Goal: Task Accomplishment & Management: Use online tool/utility

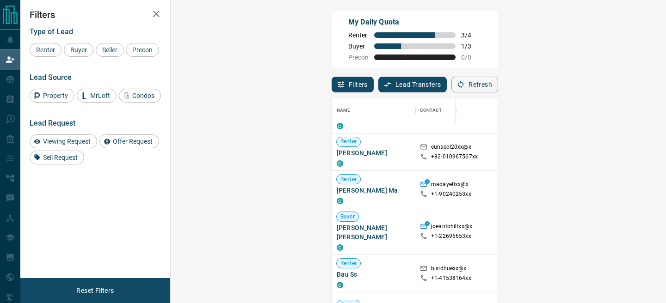
scroll to position [254, 0]
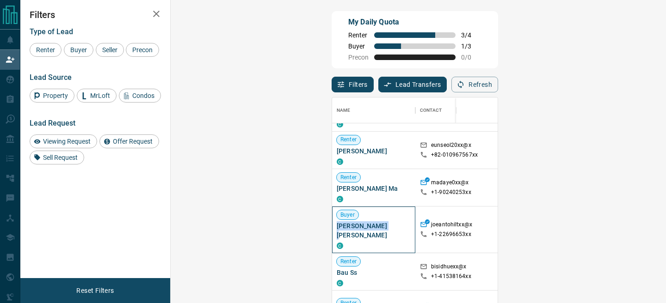
drag, startPoint x: 240, startPoint y: 229, endPoint x: 178, endPoint y: 229, distance: 61.5
click at [332, 229] on div "Buyer [PERSON_NAME] [PERSON_NAME] C" at bounding box center [373, 230] width 83 height 47
copy span "[PERSON_NAME] [PERSON_NAME]"
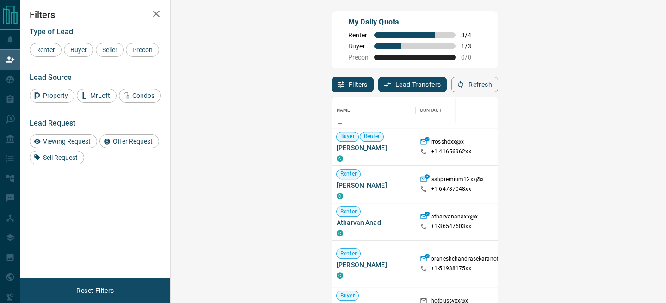
scroll to position [603, 0]
drag, startPoint x: 230, startPoint y: 223, endPoint x: 180, endPoint y: 224, distance: 50.0
click at [332, 224] on div "Renter Atharvan Anad C" at bounding box center [373, 221] width 83 height 37
copy span "Atharvan Anad"
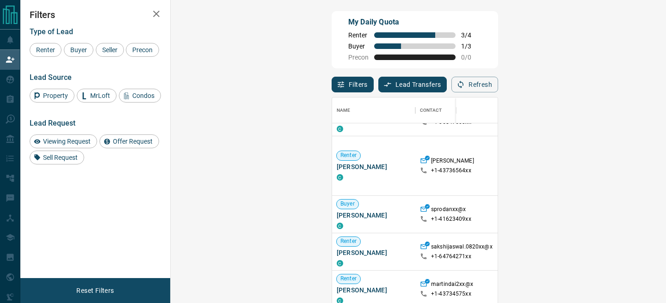
scroll to position [25, 0]
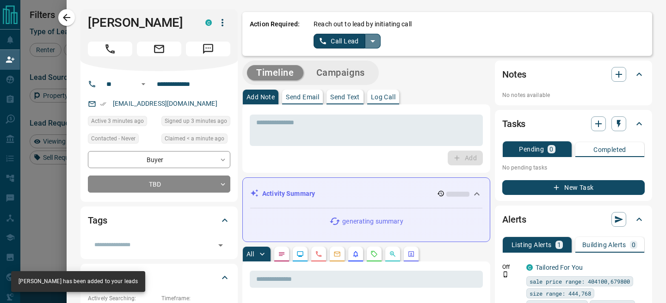
click at [374, 43] on icon "split button" at bounding box center [372, 41] width 11 height 11
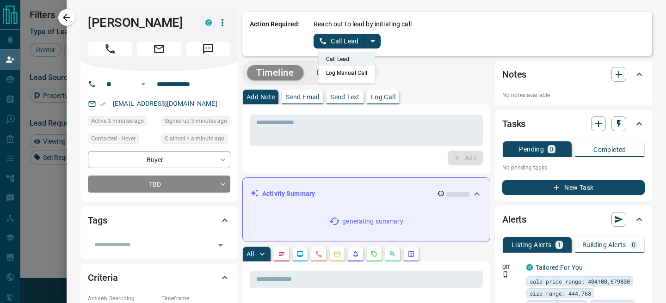
click at [340, 74] on li "Log Manual Call" at bounding box center [347, 73] width 56 height 14
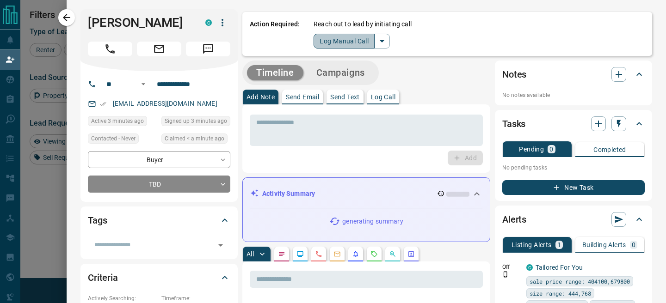
click at [317, 42] on button "Log Manual Call" at bounding box center [344, 41] width 61 height 15
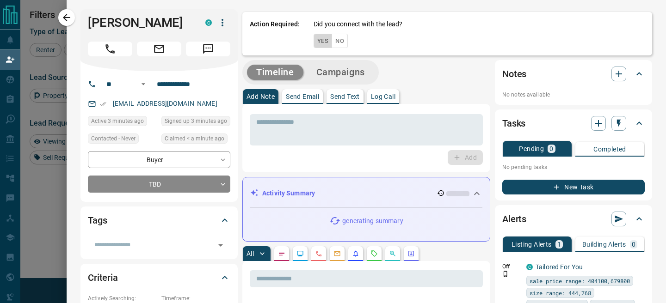
click at [317, 42] on button "Yes" at bounding box center [323, 41] width 19 height 14
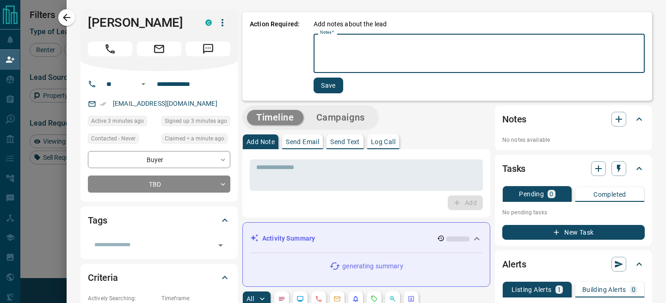
click at [338, 49] on textarea "Notes   *" at bounding box center [479, 53] width 318 height 31
type textarea "**"
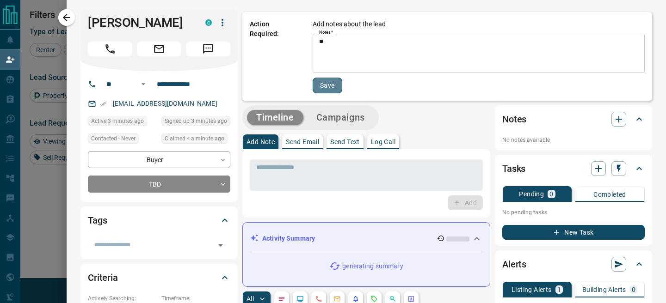
click at [318, 87] on button "Save" at bounding box center [328, 86] width 30 height 16
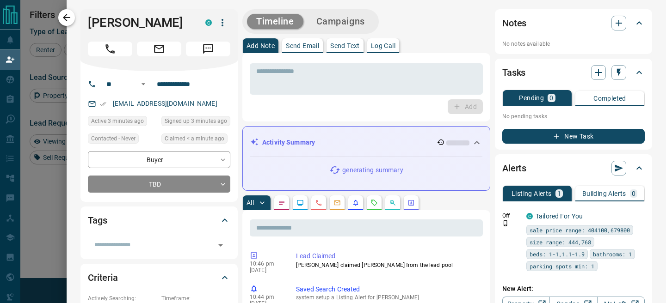
click at [64, 24] on button "button" at bounding box center [66, 17] width 17 height 17
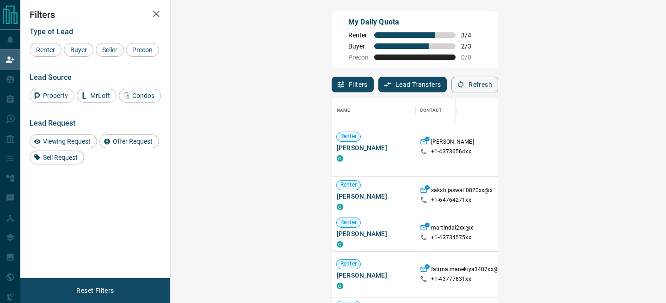
scroll to position [44, 0]
drag, startPoint x: 231, startPoint y: 196, endPoint x: 180, endPoint y: 199, distance: 51.0
click at [332, 199] on div "Renter [PERSON_NAME] C" at bounding box center [373, 195] width 83 height 37
copy span "[PERSON_NAME]"
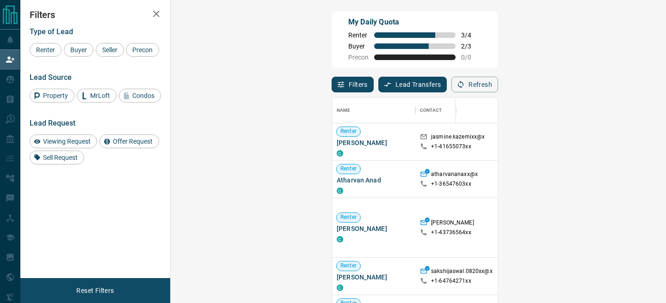
scroll to position [228, 476]
